Goal: Transaction & Acquisition: Book appointment/travel/reservation

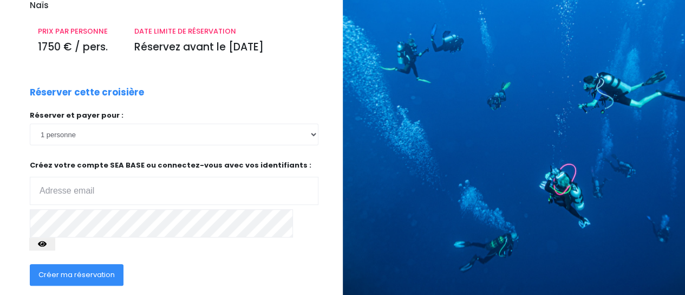
scroll to position [181, 0]
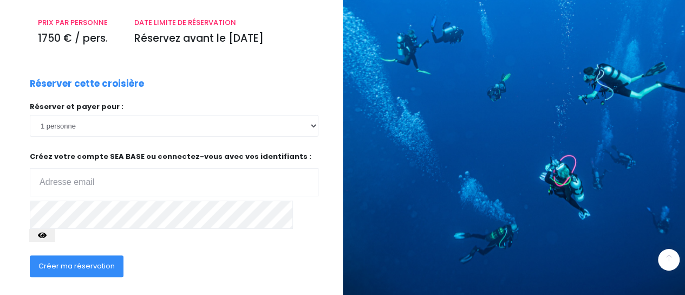
click at [86, 168] on input "email" at bounding box center [174, 182] width 289 height 28
type input "virginiemarrer70@gmail.com"
click at [47, 235] on icon "button" at bounding box center [42, 235] width 9 height 0
click at [76, 261] on span "Créer ma réservation" at bounding box center [76, 266] width 76 height 10
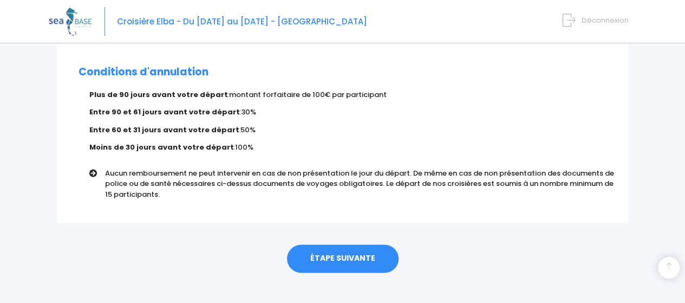
scroll to position [710, 0]
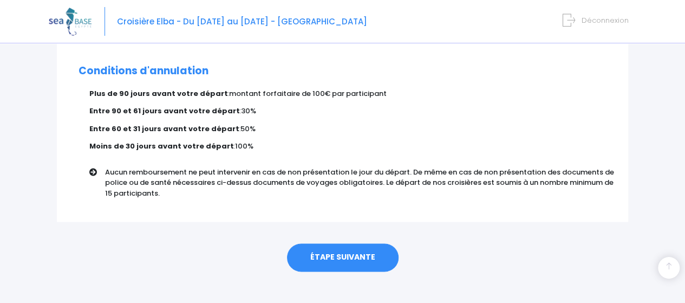
click at [334, 246] on link "ÉTAPE SUIVANTE" at bounding box center [343, 257] width 112 height 28
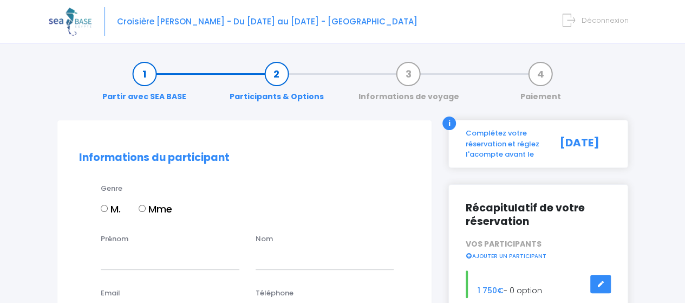
click at [144, 205] on input "Mme" at bounding box center [142, 208] width 7 height 7
radio input "true"
click at [119, 259] on input "Prénom" at bounding box center [170, 259] width 139 height 22
type input "VIRGINIE"
type input "MARRER"
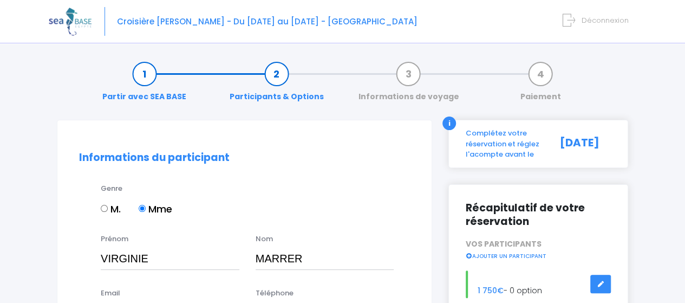
type input "virginiemarrer70@gmail.com"
type input "0672890442"
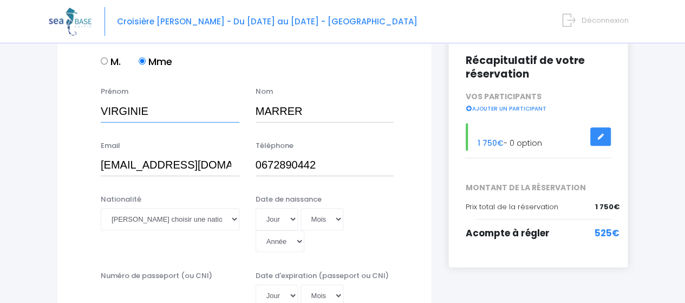
scroll to position [163, 0]
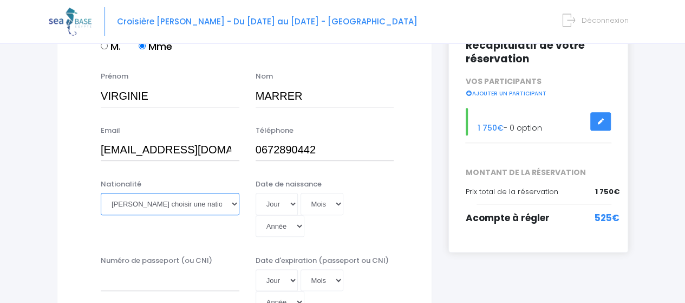
click at [233, 205] on select "Veuillez choisir une nationalité Afghane Albanaise Algerienne Allemande America…" at bounding box center [170, 204] width 139 height 22
select select "Française"
click at [101, 193] on select "Veuillez choisir une nationalité Afghane Albanaise Algerienne Allemande America…" at bounding box center [170, 204] width 139 height 22
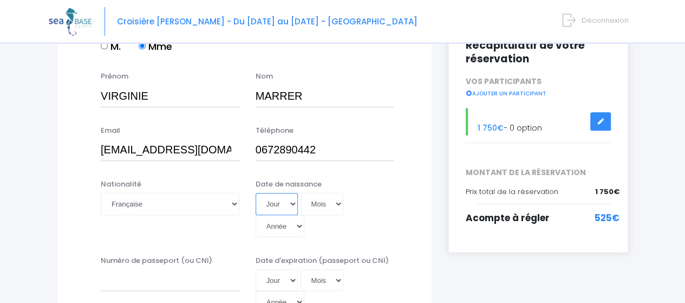
click at [294, 203] on select "Jour 01 02 03 04 05 06 07 08 09 10 11 12 13 14 15 16 17 18 19 20 21 22 23 24 25…" at bounding box center [277, 204] width 42 height 22
select select "01"
click at [256, 193] on select "Jour 01 02 03 04 05 06 07 08 09 10 11 12 13 14 15 16 17 18 19 20 21 22 23 24 25…" at bounding box center [277, 204] width 42 height 22
click at [339, 205] on select "Mois 01 02 03 04 05 06 07 08 09 10 11 12" at bounding box center [322, 204] width 43 height 22
select select "08"
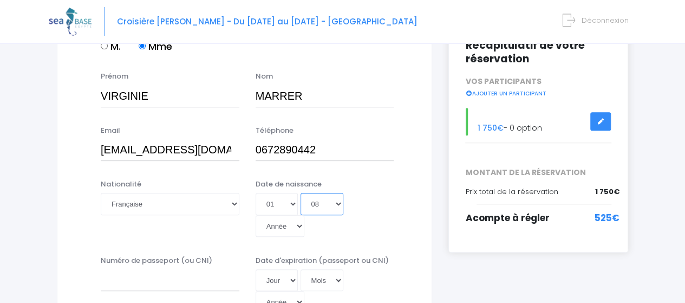
click at [301, 193] on select "Mois 01 02 03 04 05 06 07 08 09 10 11 12" at bounding box center [322, 204] width 43 height 22
click at [304, 215] on select "Année 2045 2044 2043 2042 2041 2040 2039 2038 2037 2036 2035 2034 2033 2032 203…" at bounding box center [280, 226] width 49 height 22
select select "1961"
click at [304, 215] on select "Année 2045 2044 2043 2042 2041 2040 2039 2038 2037 2036 2035 2034 2033 2032 203…" at bounding box center [280, 226] width 49 height 22
type input "1961-08-01"
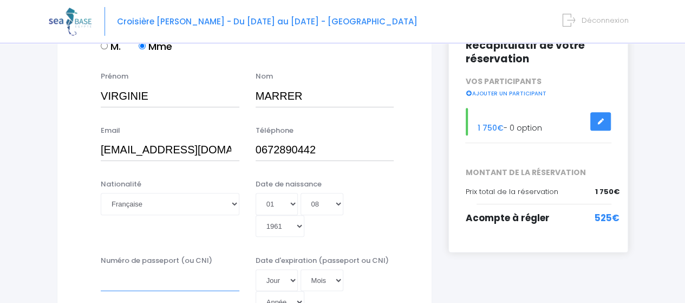
click at [139, 269] on input "Numéro de passeport (ou CNI)" at bounding box center [170, 280] width 139 height 22
type input "24KA84731"
click at [290, 269] on select "Jour 01 02 03 04 05 06 07 08 09 10 11 12 13 14 15 16 17 18 19 20 21 22 23 24 25…" at bounding box center [277, 280] width 42 height 22
select select "17"
click at [256, 269] on select "Jour 01 02 03 04 05 06 07 08 09 10 11 12 13 14 15 16 17 18 19 20 21 22 23 24 25…" at bounding box center [277, 280] width 42 height 22
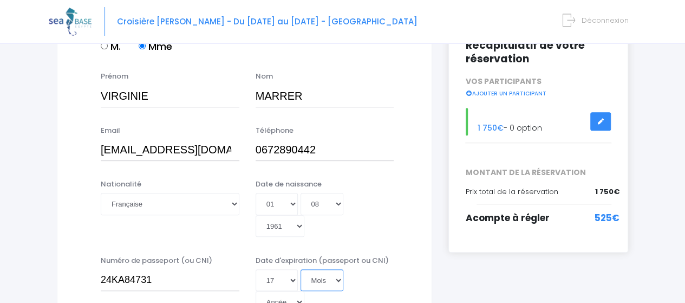
click at [338, 269] on select "Mois 01 02 03 04 05 06 07 08 09 10 11 12" at bounding box center [322, 280] width 43 height 22
select select "12"
click at [301, 269] on select "Mois 01 02 03 04 05 06 07 08 09 10 11 12" at bounding box center [322, 280] width 43 height 22
click at [304, 291] on select "Année 2045 2044 2043 2042 2041 2040 2039 2038 2037 2036 2035 2034 2033 2032 203…" at bounding box center [280, 302] width 49 height 22
select select "2034"
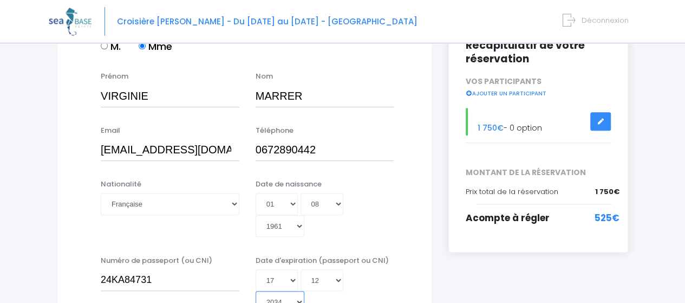
click at [304, 291] on select "Année 2045 2044 2043 2042 2041 2040 2039 2038 2037 2036 2035 2034 2033 2032 203…" at bounding box center [280, 302] width 49 height 22
type input "2034-12-17"
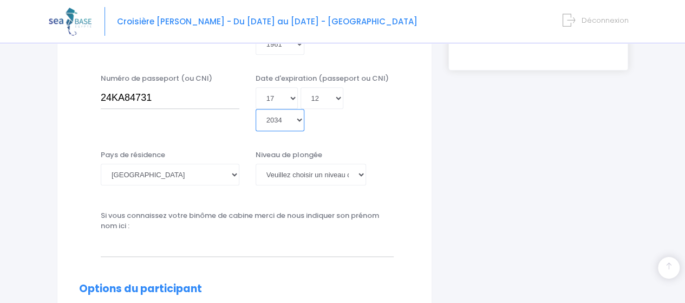
scroll to position [347, 0]
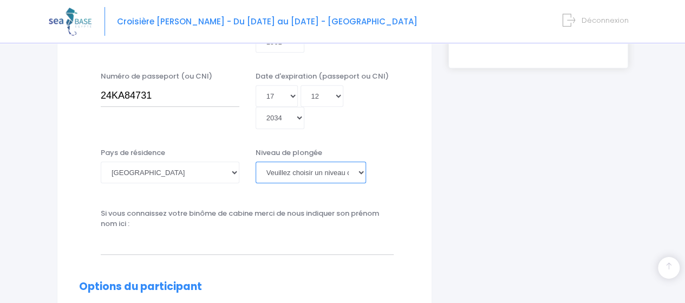
click at [361, 161] on select "Veuillez choisir un niveau de plongée Non plongeur Junior OW diver Adventure OW…" at bounding box center [311, 172] width 111 height 22
select select "N3"
click at [256, 161] on select "Veuillez choisir un niveau de plongée Non plongeur Junior OW diver Adventure OW…" at bounding box center [311, 172] width 111 height 22
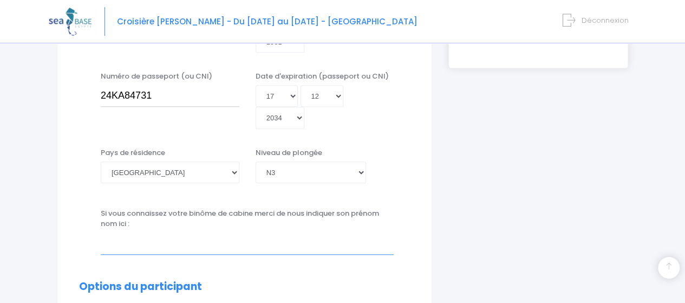
click at [150, 232] on input "text" at bounding box center [247, 243] width 293 height 22
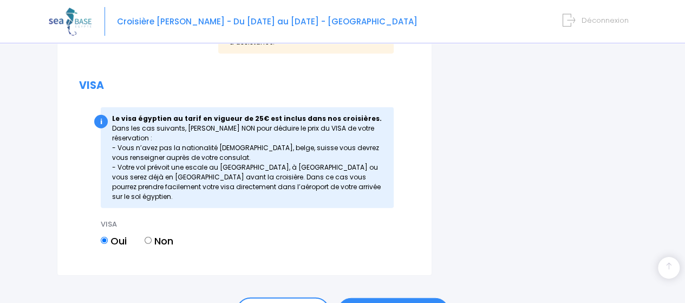
scroll to position [1452, 0]
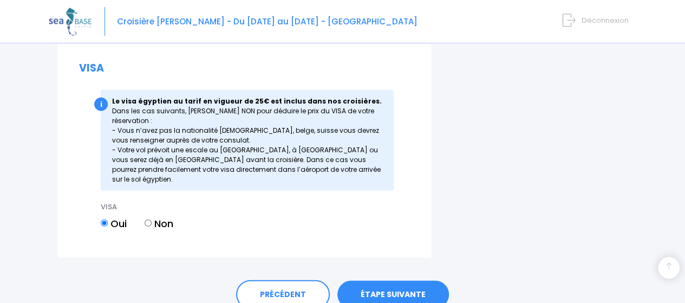
type input "Anne VERSCHAVE"
click at [398, 281] on link "ÉTAPE SUIVANTE" at bounding box center [393, 295] width 112 height 28
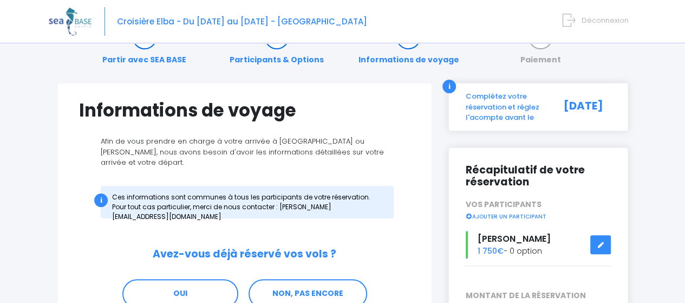
scroll to position [54, 0]
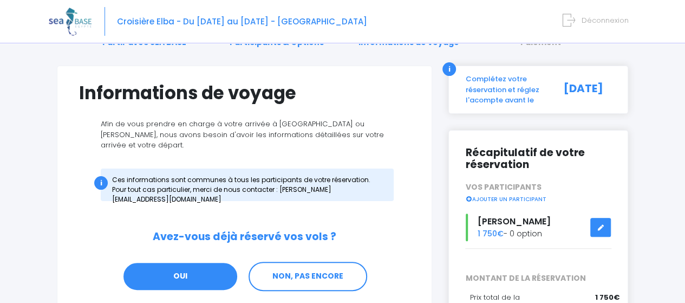
click at [161, 262] on link "OUI" at bounding box center [180, 276] width 116 height 29
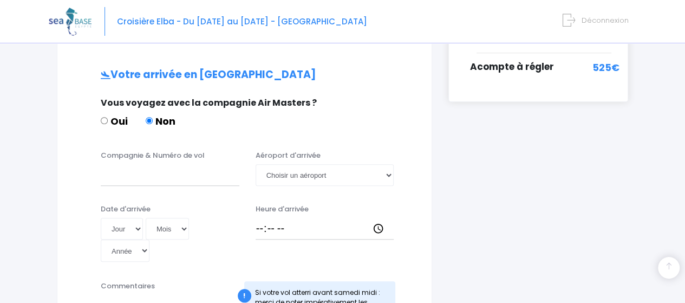
scroll to position [326, 0]
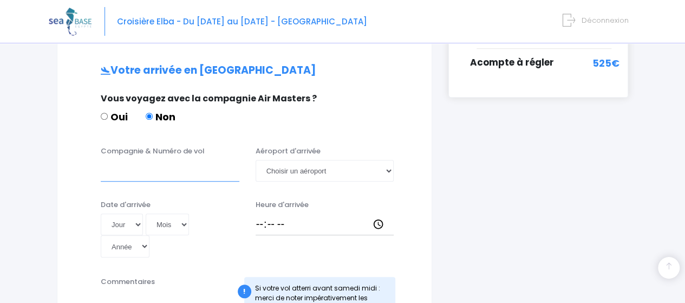
click at [125, 160] on input "Compagnie & Numéro de vol" at bounding box center [170, 171] width 139 height 22
type input "Transavia TO4340"
click at [387, 160] on select "Choisir un aéroport Hurghada Marsa Alam" at bounding box center [325, 171] width 139 height 22
select select "Hurghada"
click at [256, 160] on select "Choisir un aéroport Hurghada Marsa Alam" at bounding box center [325, 171] width 139 height 22
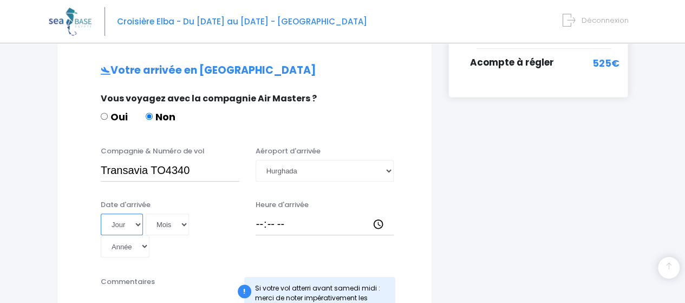
click at [138, 213] on select "Jour 01 02 03 04 05 06 07 08 09 10 11 12 13 14 15 16 17 18 19 20 21 22 23 24 25…" at bounding box center [122, 224] width 42 height 22
select select "16"
click at [101, 213] on select "Jour 01 02 03 04 05 06 07 08 09 10 11 12 13 14 15 16 17 18 19 20 21 22 23 24 25…" at bounding box center [122, 224] width 42 height 22
click at [183, 213] on select "Mois 01 02 03 04 05 06 07 08 09 10 11 12" at bounding box center [167, 224] width 43 height 22
select select "05"
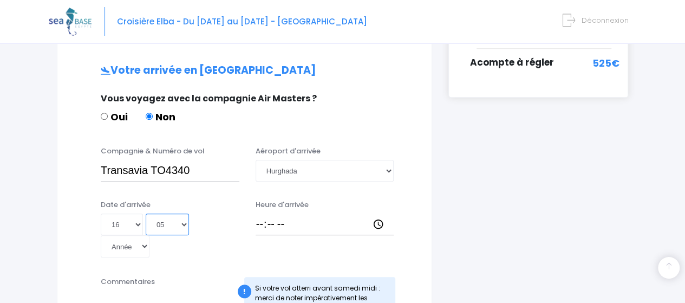
click at [146, 213] on select "Mois 01 02 03 04 05 06 07 08 09 10 11 12" at bounding box center [167, 224] width 43 height 22
click at [150, 235] on select "Année 2045 2044 2043 2042 2041 2040 2039 2038 2037 2036 2035 2034 2033 2032 203…" at bounding box center [125, 246] width 49 height 22
select select "2026"
click at [150, 235] on select "Année 2045 2044 2043 2042 2041 2040 2039 2038 2037 2036 2035 2034 2033 2032 203…" at bounding box center [125, 246] width 49 height 22
type input "2026-05-16"
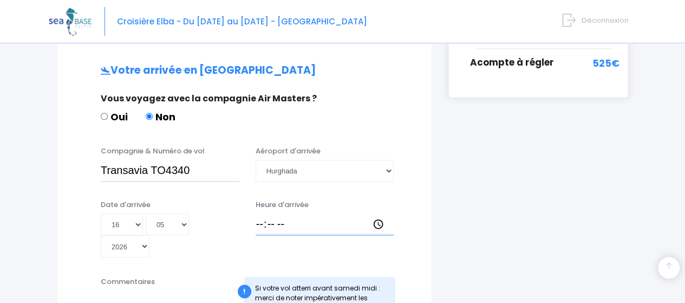
click at [259, 213] on input "Heure d'arrivée" at bounding box center [325, 224] width 139 height 22
type input "16:15"
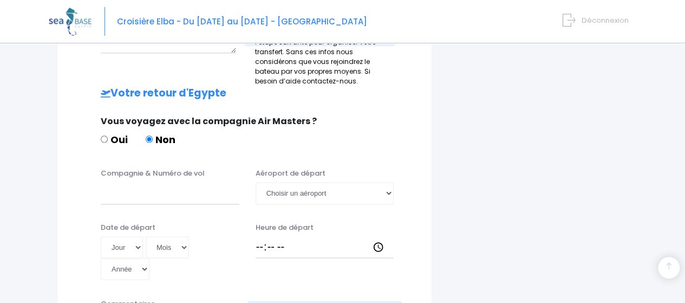
scroll to position [614, 0]
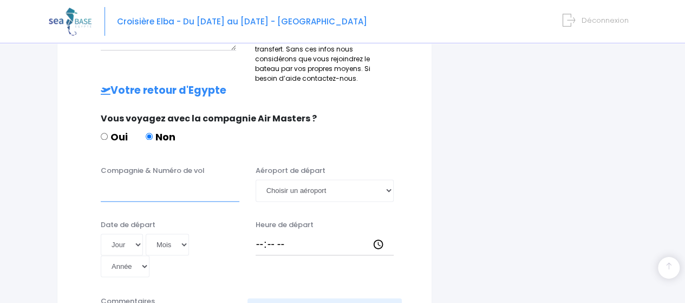
click at [120, 179] on input "Compagnie & Numéro de vol" at bounding box center [170, 190] width 139 height 22
click at [388, 179] on select "Choisir un aéroport Hurghada Marsa Alam" at bounding box center [325, 190] width 139 height 22
click at [384, 128] on div "Votre arrivée en Egypte Vous voyagez avec la compagnie Air Masters ? Oui Non Co…" at bounding box center [244, 71] width 331 height 588
click at [138, 233] on select "Jour 01 02 03 04 05 06 07 08 09 10 11 12 13 14 15 16 17 18 19 20 21 22 23 24 25…" at bounding box center [122, 244] width 42 height 22
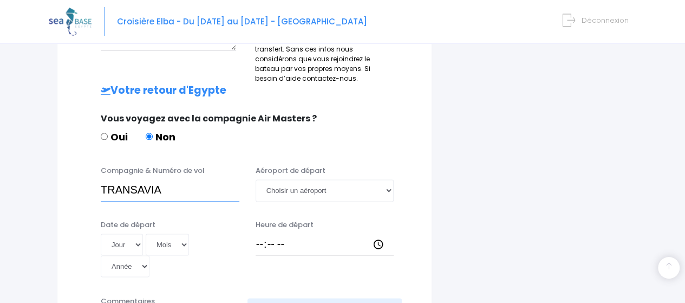
click at [168, 179] on input "TRANSAVIA" at bounding box center [170, 190] width 139 height 22
type input "T"
type input "EGYPTAIR MS 49"
click at [387, 179] on select "Choisir un aéroport Hurghada Marsa Alam" at bounding box center [325, 190] width 139 height 22
select select "Hurghada"
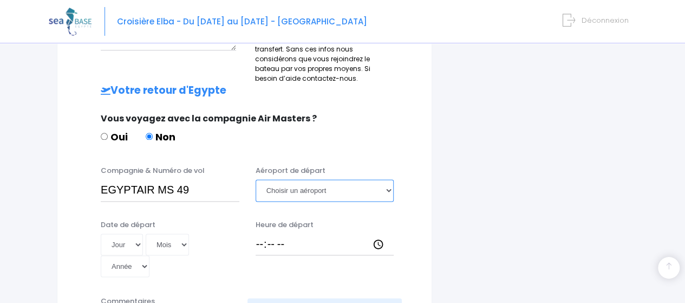
click at [256, 179] on select "Choisir un aéroport Hurghada Marsa Alam" at bounding box center [325, 190] width 139 height 22
click at [137, 233] on select "Jour 01 02 03 04 05 06 07 08 09 10 11 12 13 14 15 16 17 18 19 20 21 22 23 24 25…" at bounding box center [122, 244] width 42 height 22
select select "23"
click at [101, 233] on select "Jour 01 02 03 04 05 06 07 08 09 10 11 12 13 14 15 16 17 18 19 20 21 22 23 24 25…" at bounding box center [122, 244] width 42 height 22
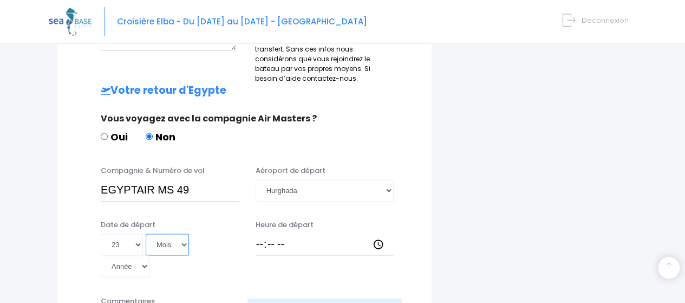
click at [184, 233] on select "Mois 01 02 03 04 05 06 07 08 09 10 11 12" at bounding box center [167, 244] width 43 height 22
select select "05"
click at [146, 233] on select "Mois 01 02 03 04 05 06 07 08 09 10 11 12" at bounding box center [167, 244] width 43 height 22
click at [150, 255] on select "Année 2045 2044 2043 2042 2041 2040 2039 2038 2037 2036 2035 2034 2033 2032 203…" at bounding box center [125, 266] width 49 height 22
select select "2026"
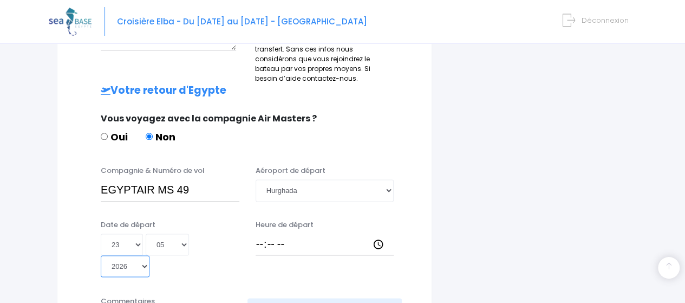
click at [150, 255] on select "Année 2045 2044 2043 2042 2041 2040 2039 2038 2037 2036 2035 2034 2033 2032 203…" at bounding box center [125, 266] width 49 height 22
type input "2026-05-23"
click at [261, 233] on input "Heure de départ" at bounding box center [325, 244] width 139 height 22
type input "22:30"
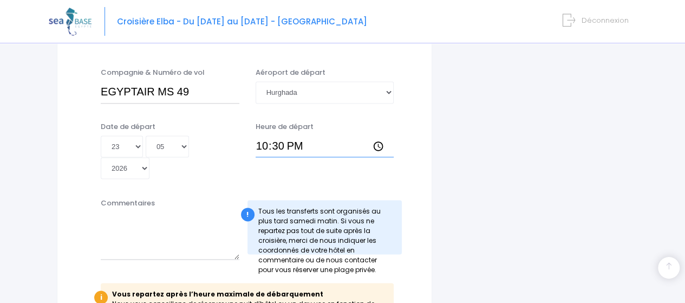
scroll to position [713, 0]
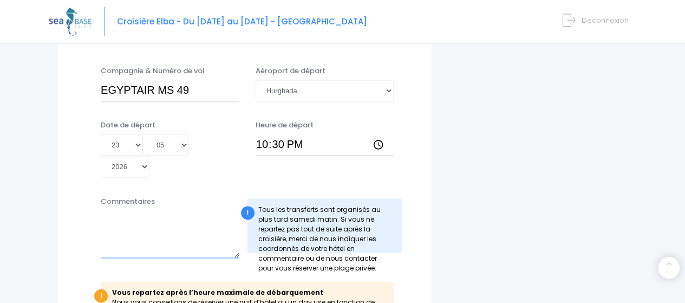
click at [114, 210] on textarea "Commentaires" at bounding box center [170, 234] width 139 height 48
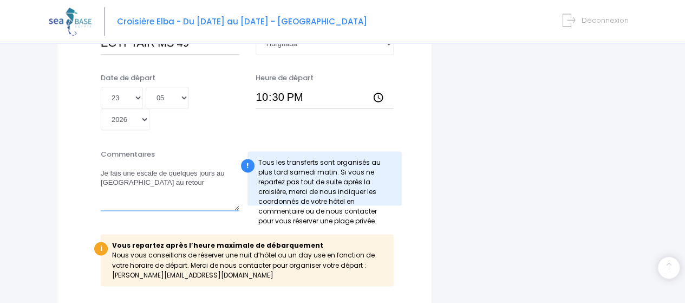
scroll to position [806, 0]
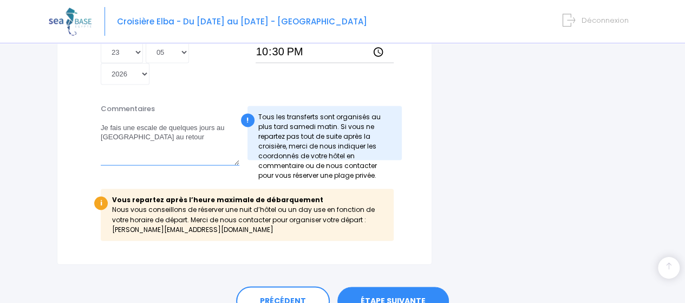
type textarea "Je fais une escale de quelques jours au Caire au retour"
click at [372, 287] on link "ÉTAPE SUIVANTE" at bounding box center [393, 301] width 112 height 28
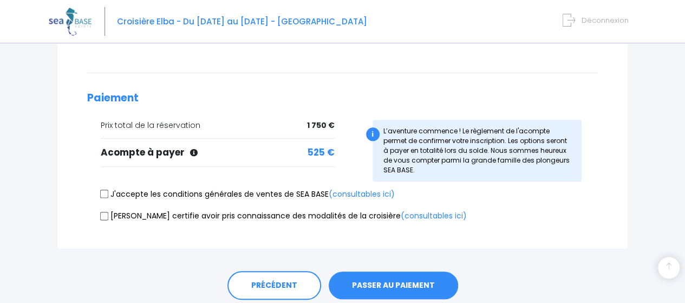
scroll to position [488, 0]
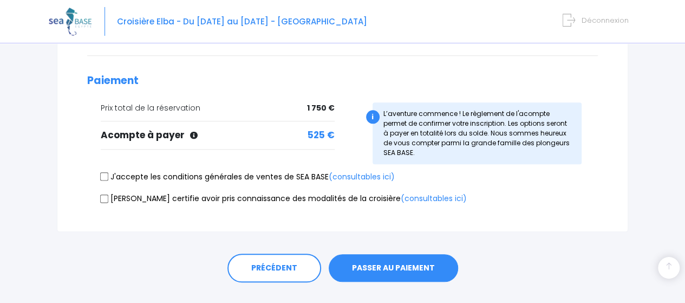
click at [99, 171] on div "J'accepte les conditions générales de ventes de SEA BASE (consultables ici)" at bounding box center [342, 178] width 511 height 15
click at [104, 172] on input "J'accepte les conditions générales de ventes de SEA BASE (consultables ici)" at bounding box center [104, 176] width 9 height 9
checkbox input "true"
click at [104, 194] on input "Je certifie avoir pris connaissance des modalités de la croisière (consultables…" at bounding box center [104, 198] width 9 height 9
checkbox input "true"
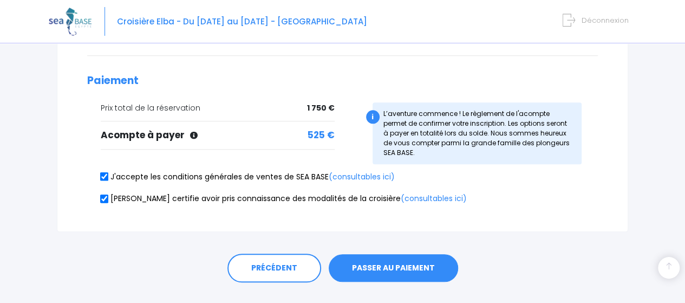
click at [397, 254] on button "PASSER AU PAIEMENT" at bounding box center [393, 268] width 129 height 28
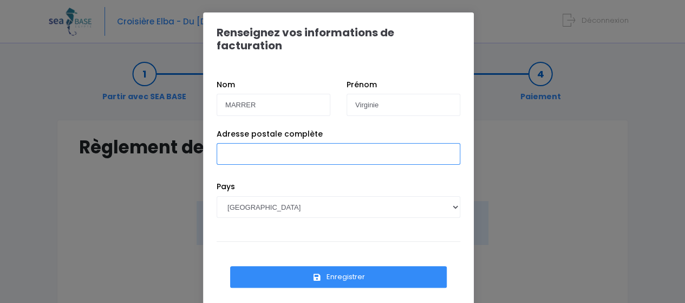
click at [233, 143] on input "Adresse postale complète" at bounding box center [339, 154] width 244 height 22
type input "[STREET_ADDRESS]"
click at [334, 266] on button "Enregistrer" at bounding box center [338, 277] width 217 height 22
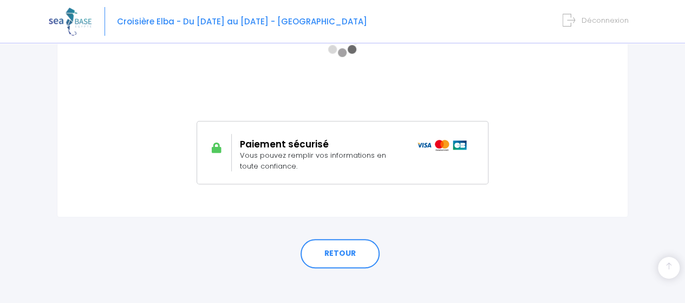
scroll to position [301, 0]
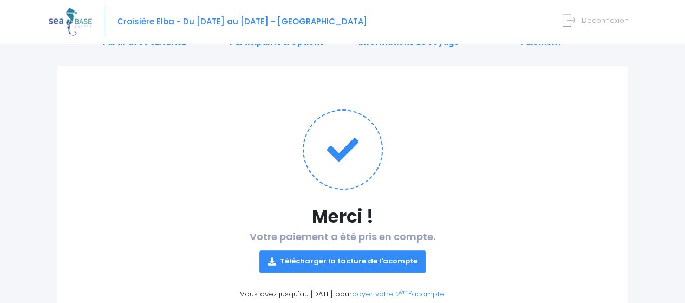
scroll to position [120, 0]
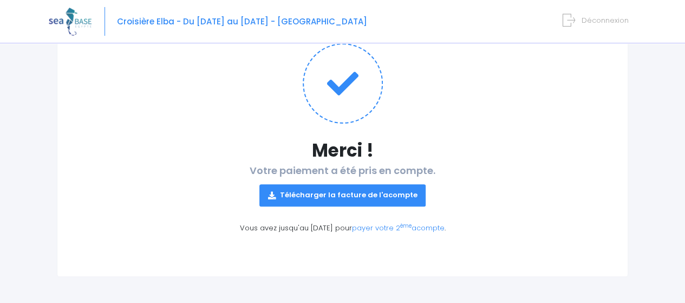
click at [347, 200] on link "Télécharger la facture de l'acompte" at bounding box center [342, 195] width 167 height 22
